Goal: Task Accomplishment & Management: Use online tool/utility

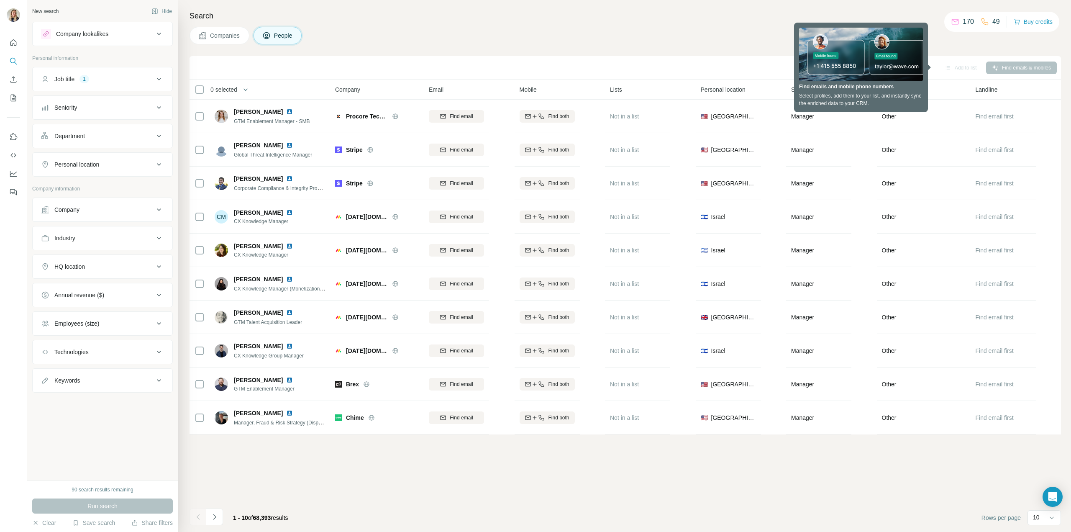
click at [794, 12] on h4 "Search" at bounding box center [626, 16] width 872 height 12
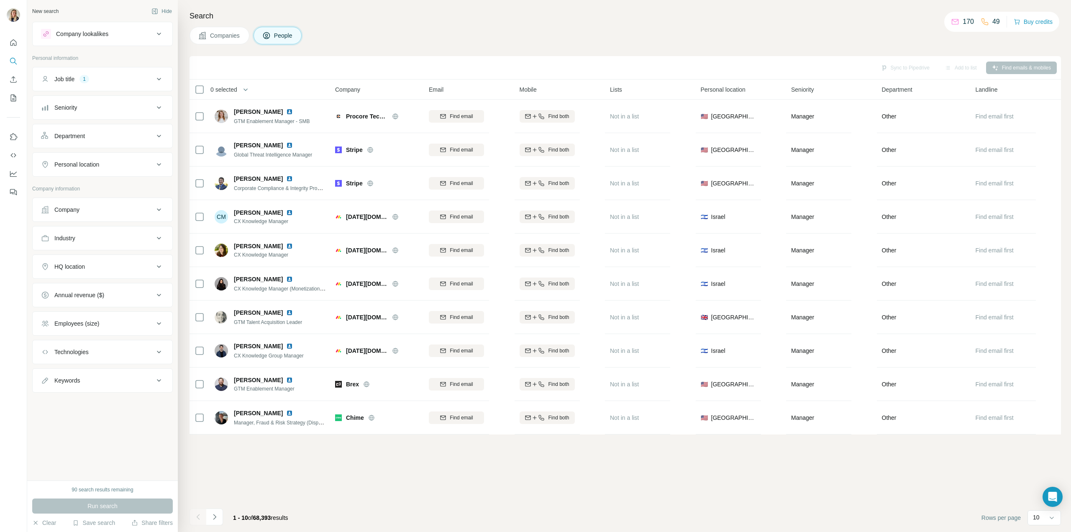
click at [94, 241] on button "Industry" at bounding box center [103, 238] width 140 height 20
click at [87, 257] on input at bounding box center [97, 258] width 103 height 9
type input "*****"
click at [96, 292] on p "Marine Transportation" at bounding box center [76, 291] width 57 height 8
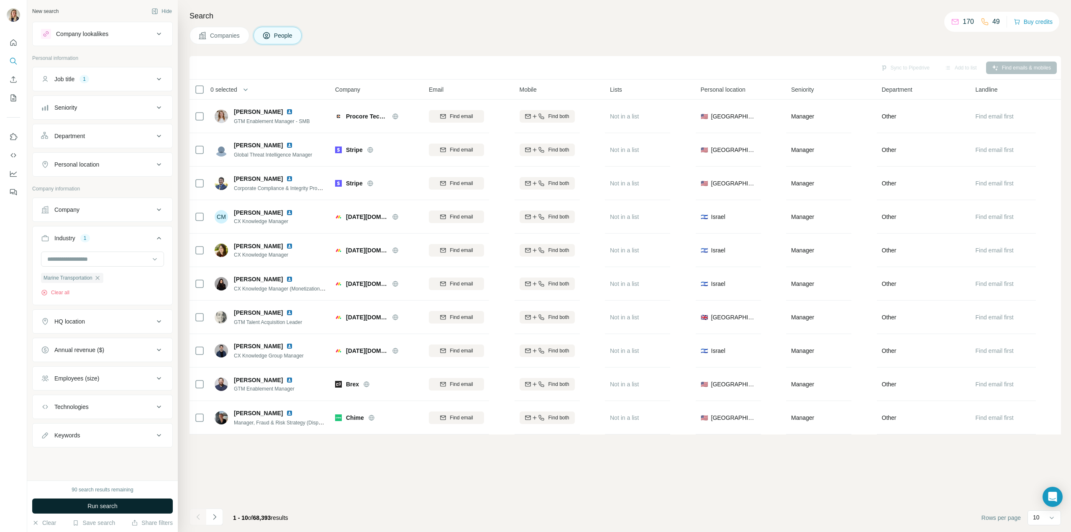
click at [123, 506] on button "Run search" at bounding box center [102, 505] width 141 height 15
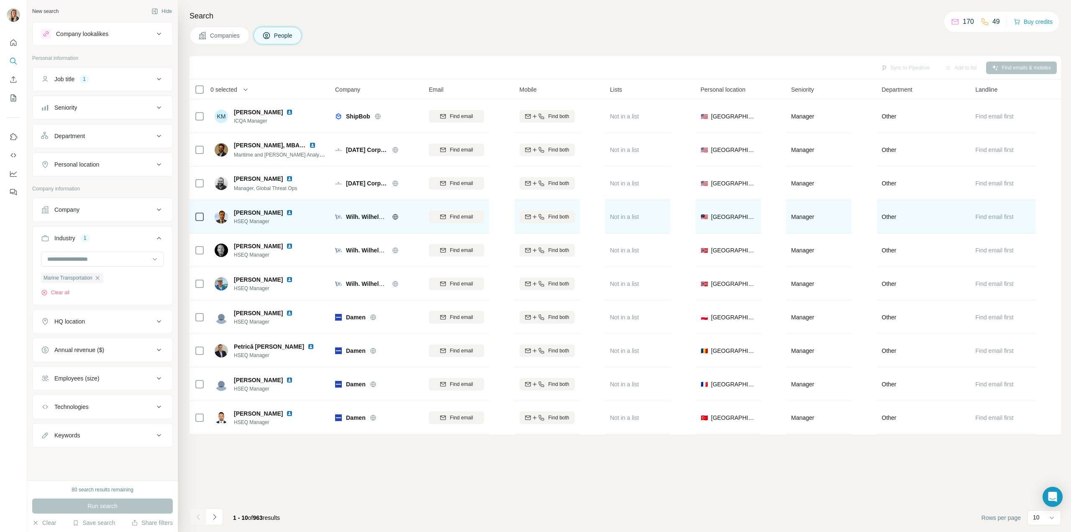
click at [994, 217] on span "Find email first" at bounding box center [995, 216] width 38 height 7
click at [998, 213] on span "Find email first" at bounding box center [995, 217] width 38 height 8
click at [996, 217] on span "Find email first" at bounding box center [995, 216] width 38 height 7
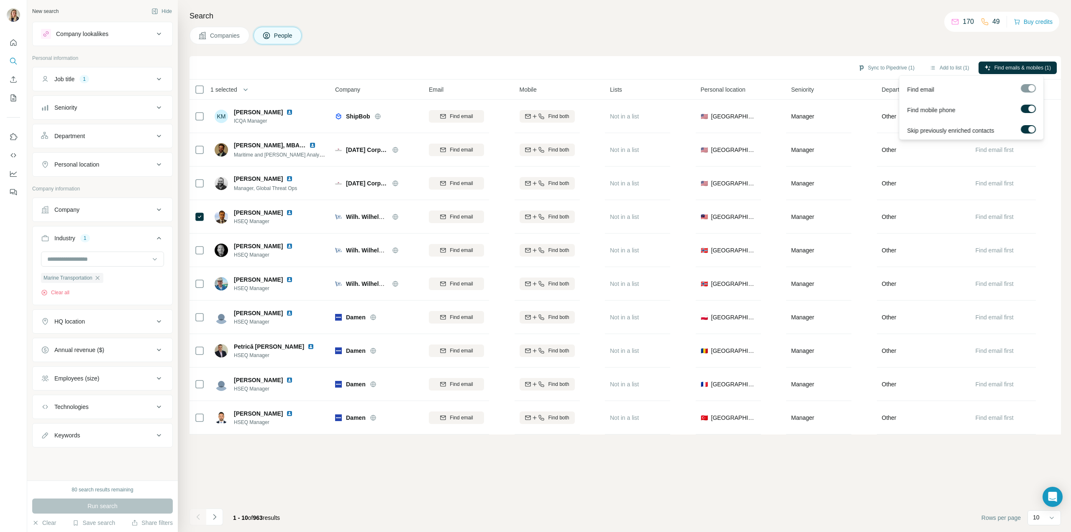
scroll to position [1, 0]
click at [1021, 65] on span "Find emails & mobiles (4)" at bounding box center [1023, 68] width 56 height 8
